Goal: Task Accomplishment & Management: Manage account settings

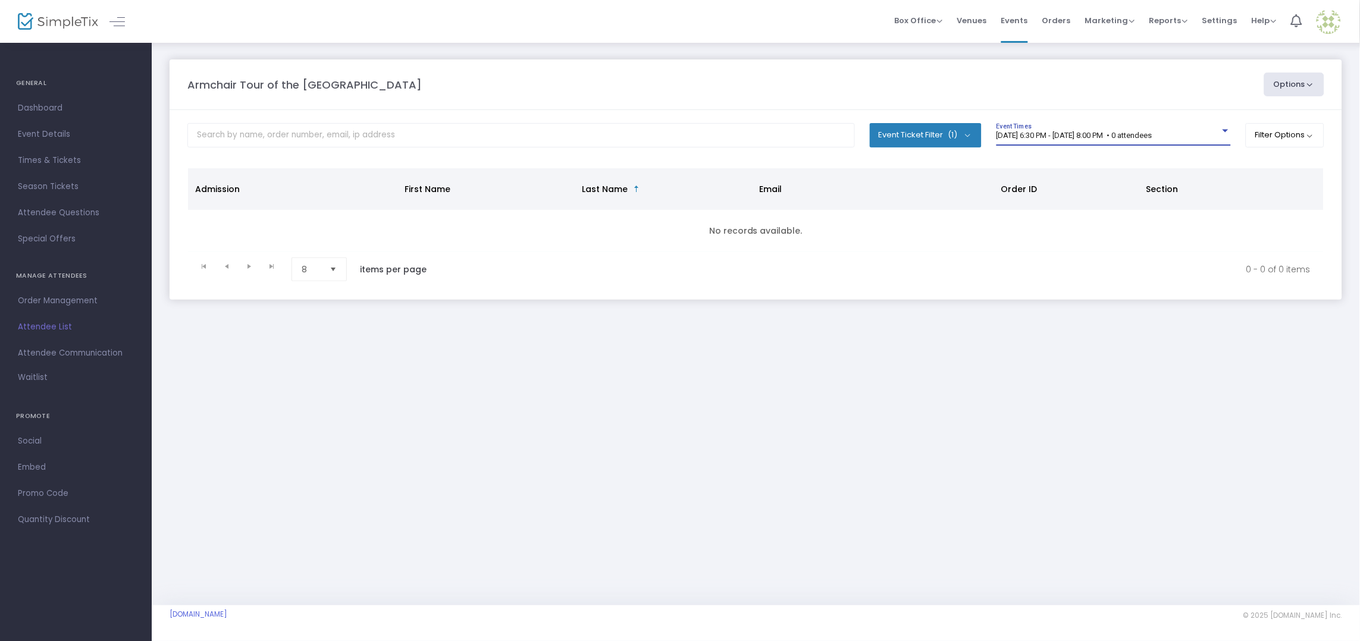
click at [1224, 131] on div at bounding box center [1226, 131] width 6 height 3
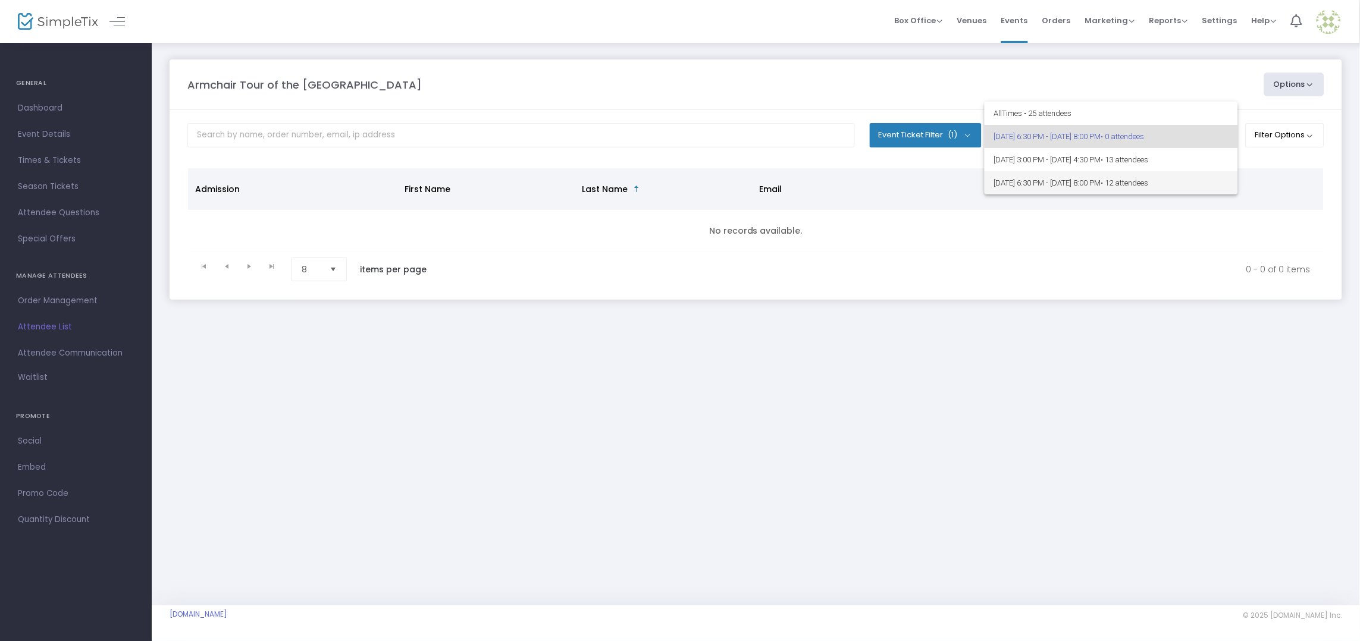
click at [1204, 181] on span "[DATE] 6:30 PM - [DATE] 8:00 PM • 12 attendees" at bounding box center [1111, 182] width 234 height 23
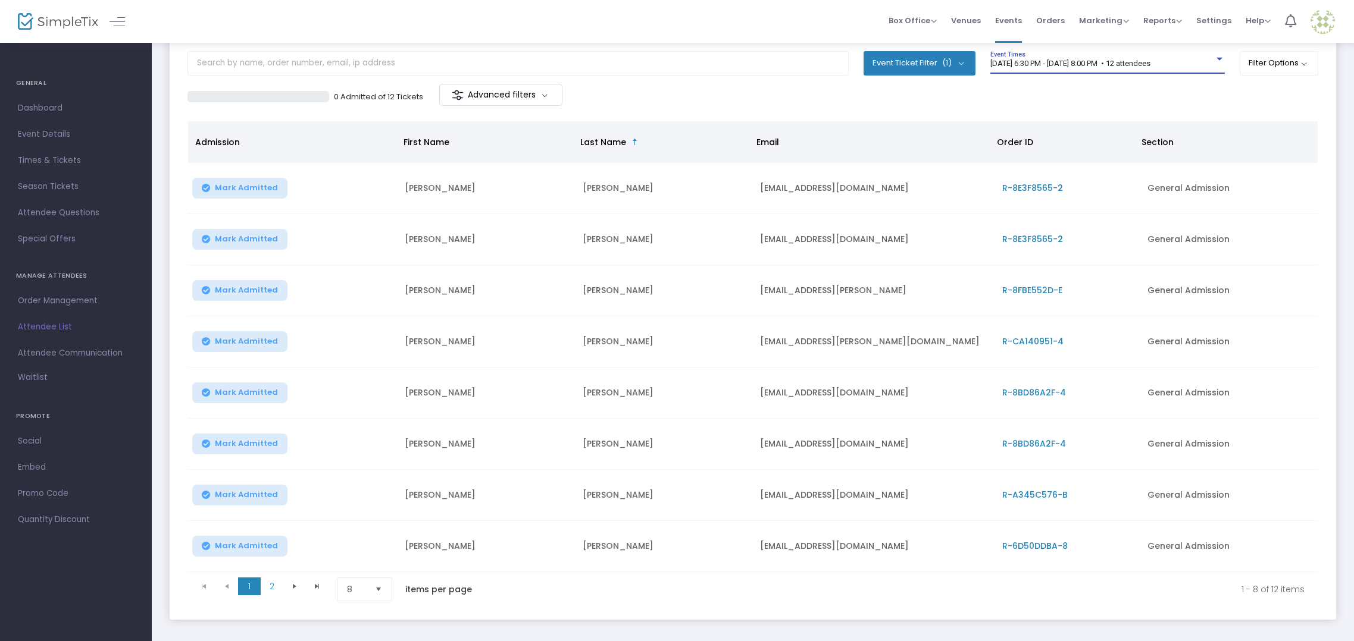
scroll to position [73, 0]
click at [382, 593] on span "Select" at bounding box center [379, 590] width 20 height 20
click at [375, 523] on li "25" at bounding box center [365, 519] width 57 height 24
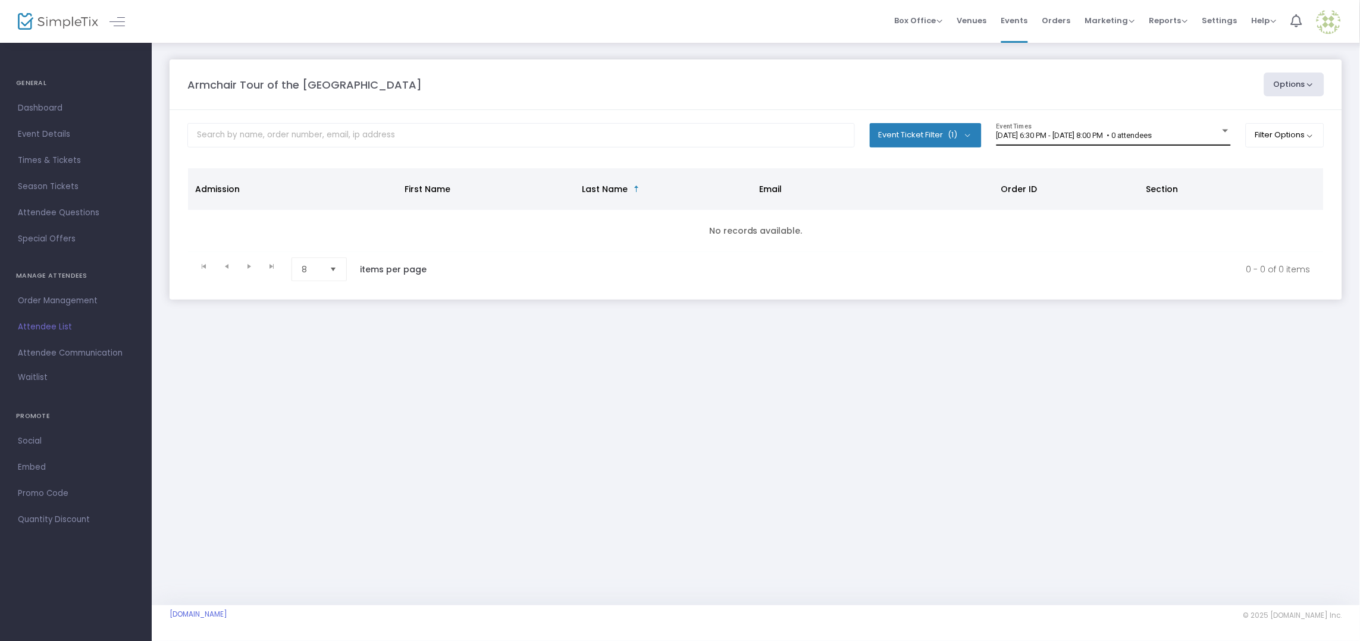
click at [1040, 135] on span "[DATE] 6:30 PM - [DATE] 8:00 PM • 0 attendees" at bounding box center [1075, 135] width 156 height 9
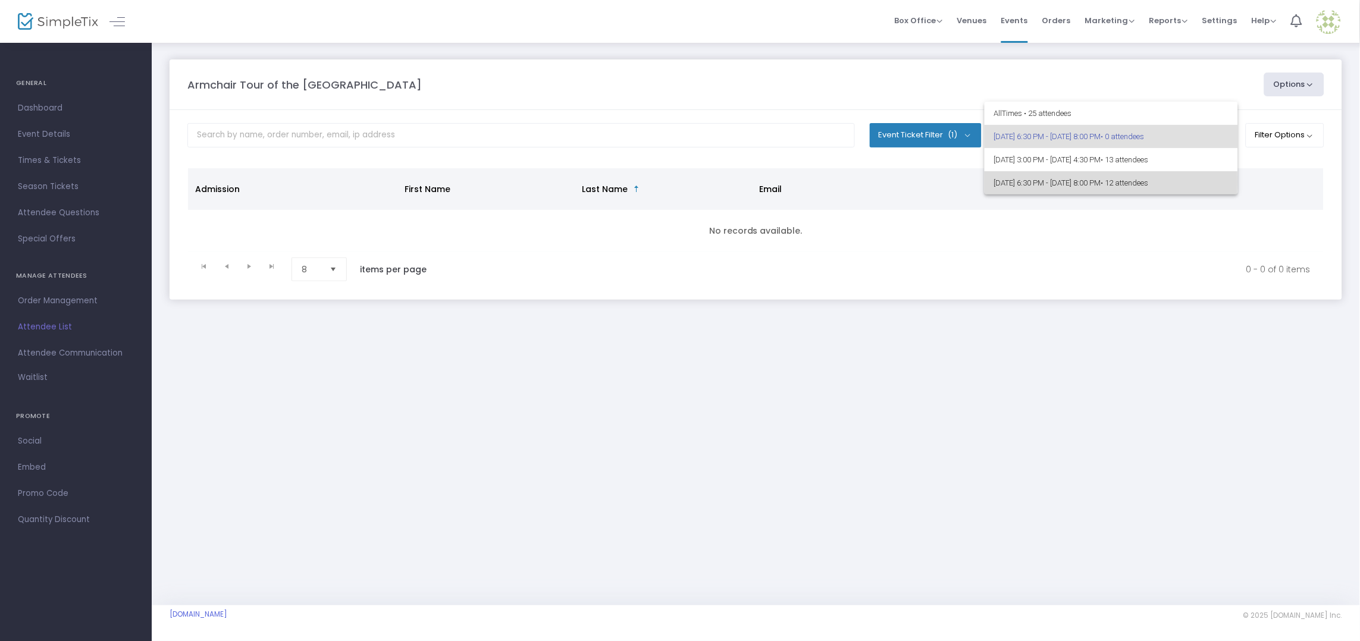
click at [1016, 181] on span "[DATE] 6:30 PM - [DATE] 8:00 PM • 12 attendees" at bounding box center [1111, 182] width 234 height 23
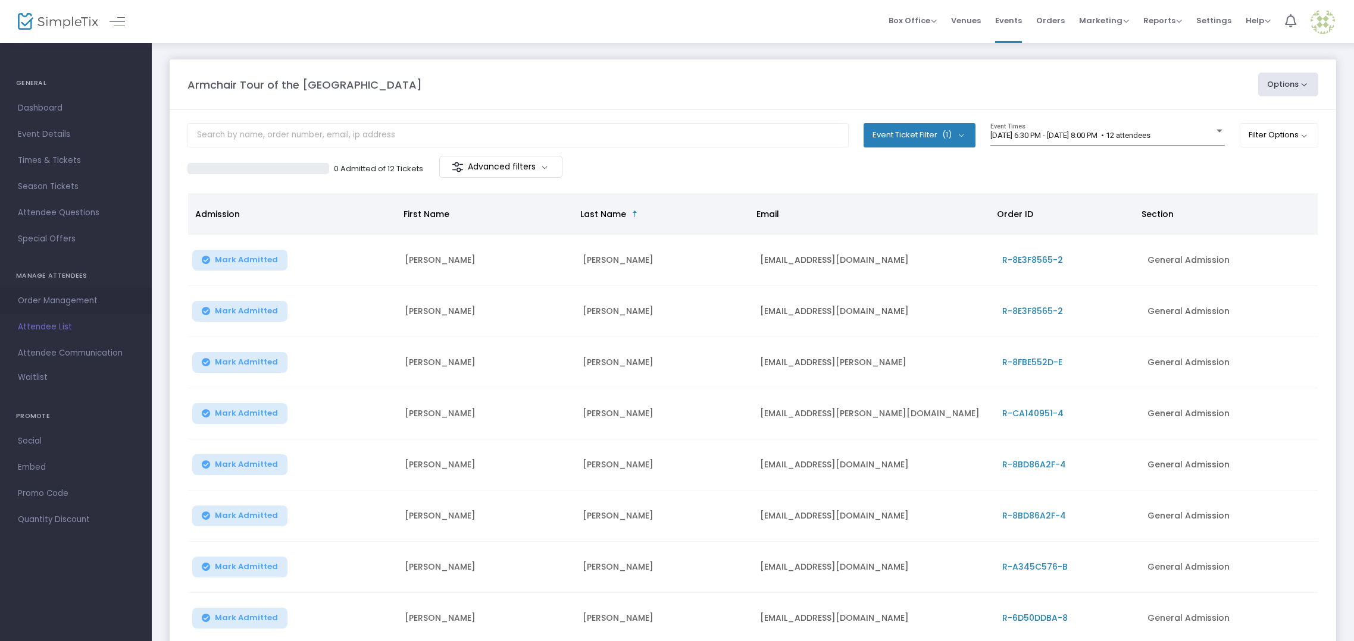
click at [98, 306] on span "Order Management" at bounding box center [76, 300] width 116 height 15
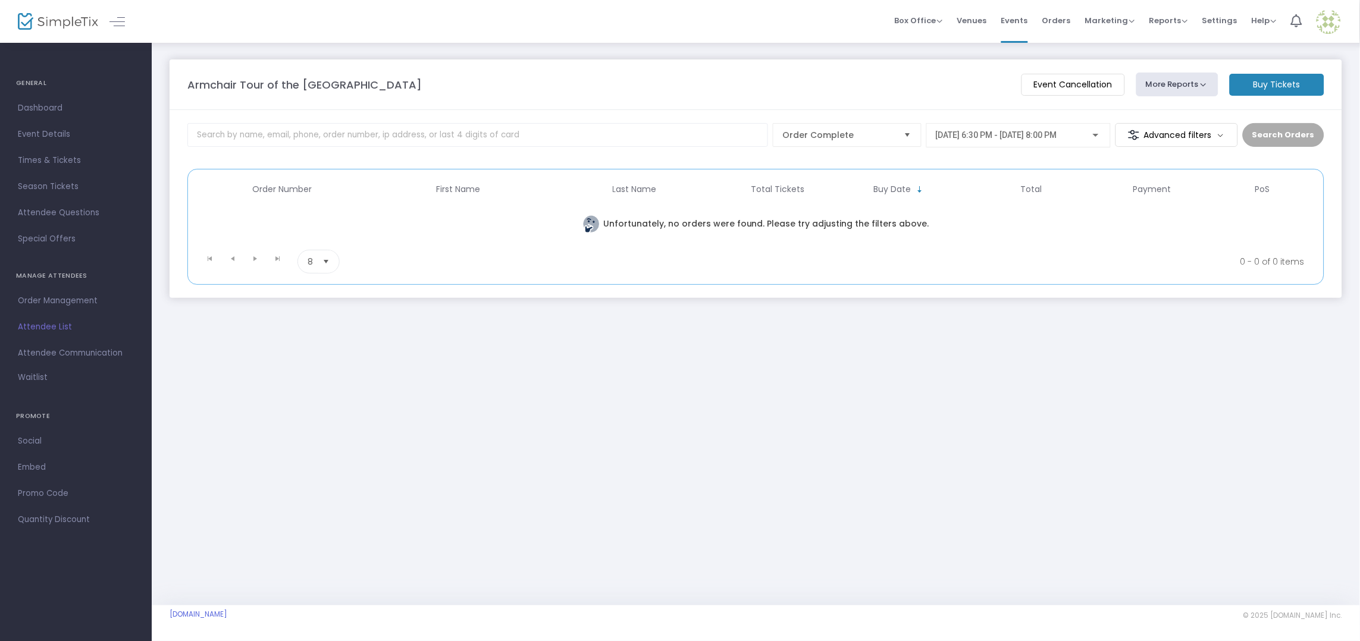
click at [324, 265] on span "Select" at bounding box center [327, 262] width 20 height 20
click at [315, 311] on span "25" at bounding box center [313, 311] width 10 height 12
click at [1267, 138] on div "Search Orders" at bounding box center [1284, 140] width 82 height 34
click at [1271, 133] on div "Search Orders" at bounding box center [1284, 140] width 82 height 34
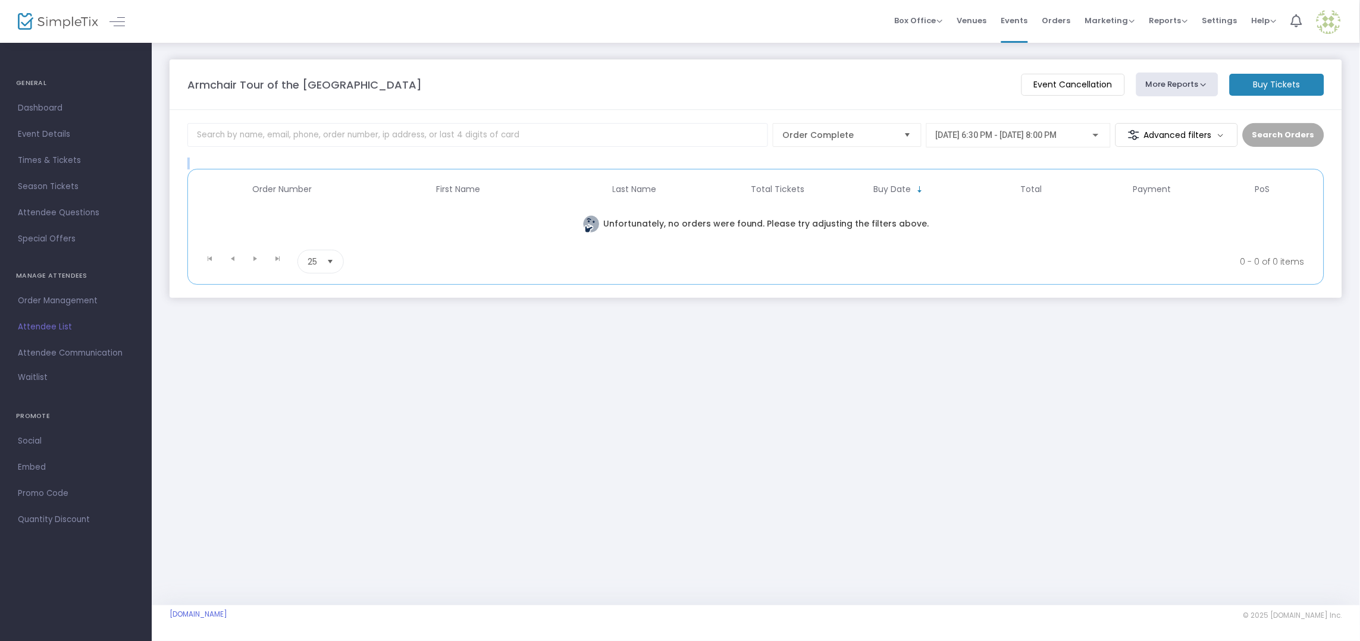
click at [1271, 133] on div "Search Orders" at bounding box center [1284, 140] width 82 height 34
click at [1277, 133] on div "Search Orders" at bounding box center [1284, 140] width 82 height 34
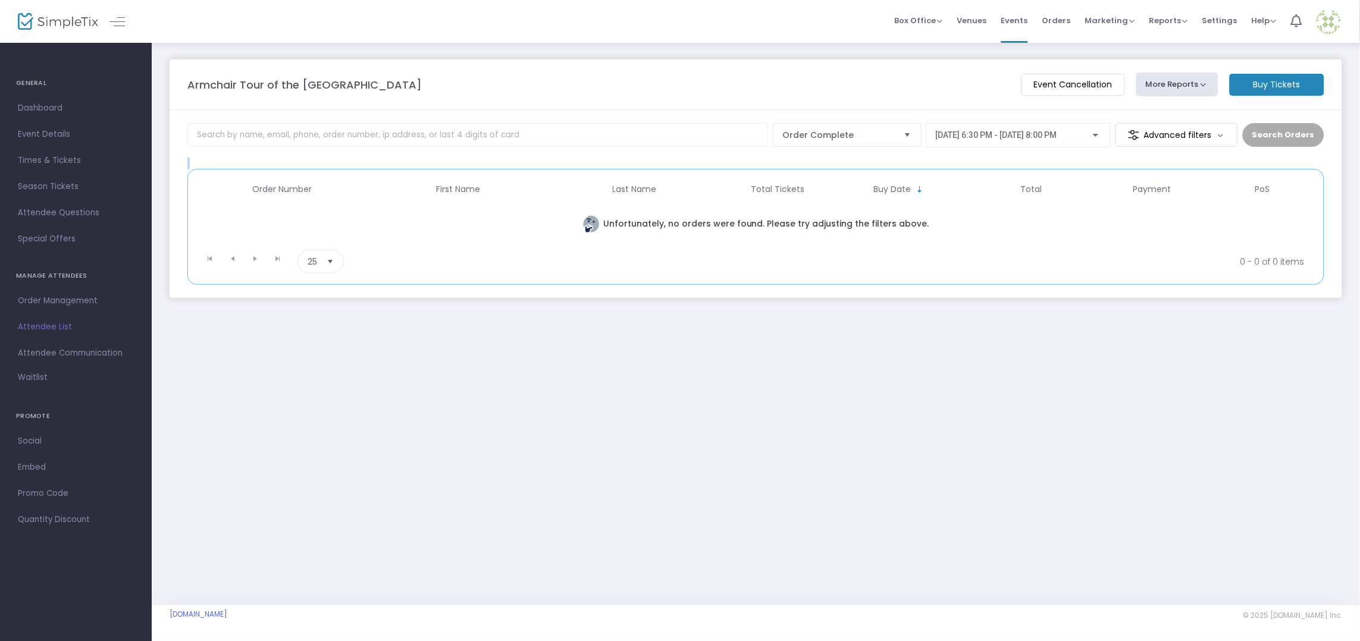
click at [1277, 133] on div "Search Orders" at bounding box center [1284, 140] width 82 height 34
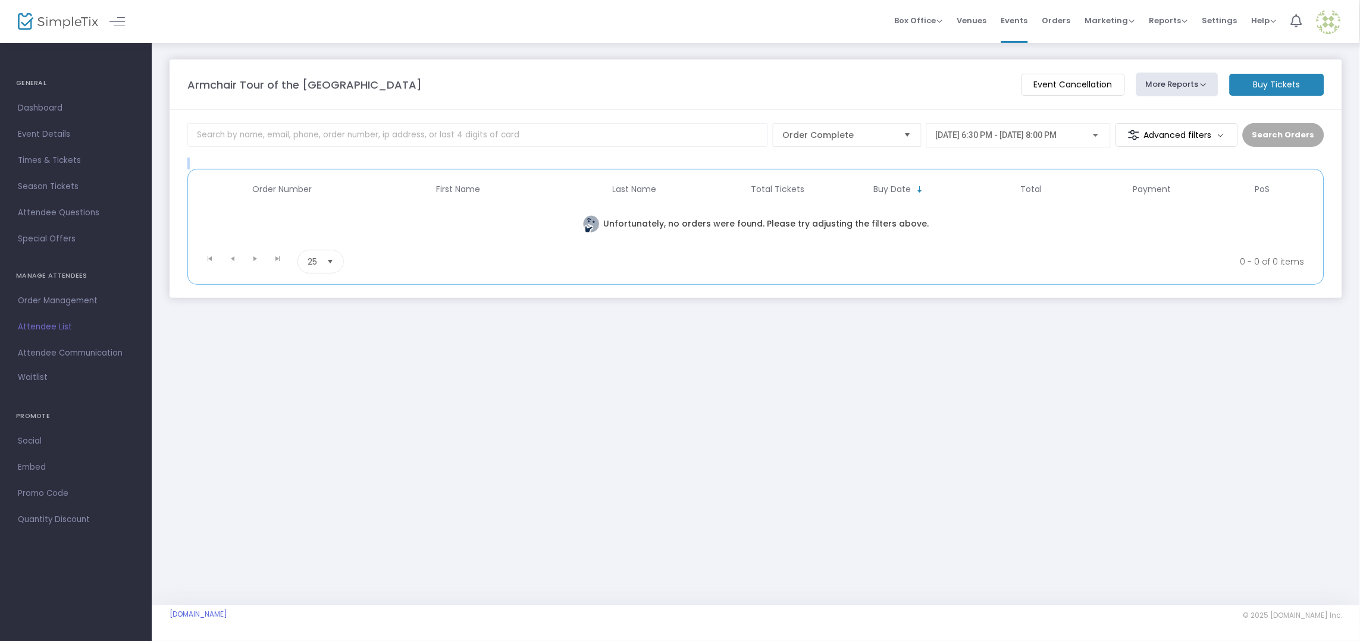
click at [1098, 83] on m-button "Event Cancellation" at bounding box center [1074, 85] width 104 height 22
click at [994, 136] on span "[DATE] 6:30 PM - [DATE] 8:00 PM" at bounding box center [996, 135] width 121 height 10
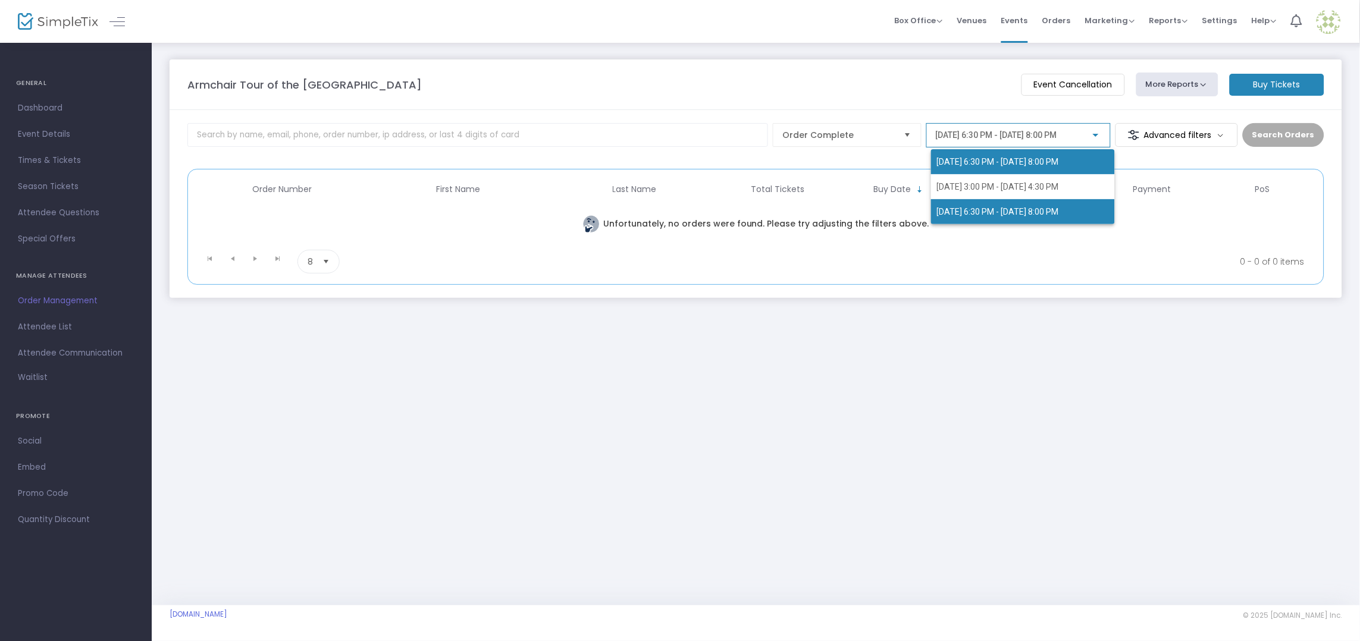
click at [976, 209] on span "[DATE] 6:30 PM - [DATE] 8:00 PM" at bounding box center [998, 212] width 122 height 10
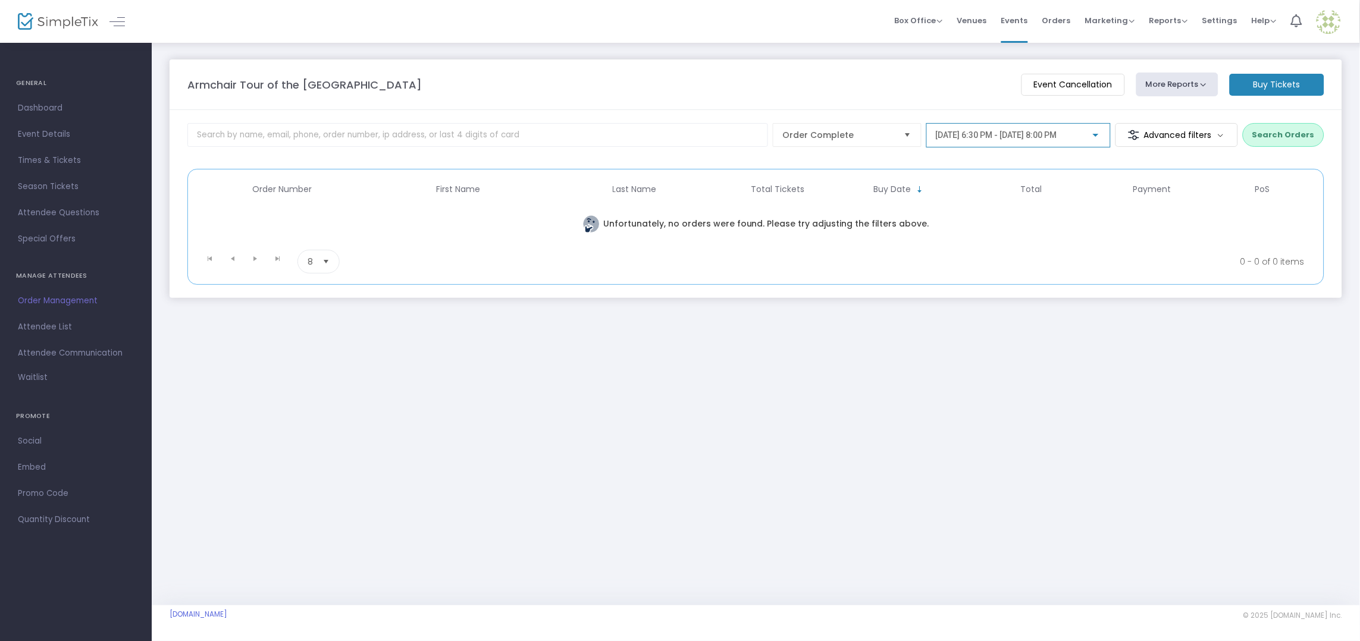
click at [739, 400] on div "Armchair Tour of the British Countryside Event Cancellation More Reports Export…" at bounding box center [756, 324] width 1208 height 564
click at [364, 416] on div "Armchair Tour of the British Countryside Event Cancellation More Reports Export…" at bounding box center [756, 324] width 1208 height 564
